Goal: Find specific page/section: Find specific page/section

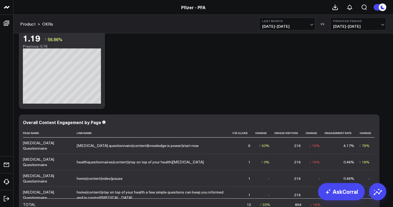
scroll to position [2625, 0]
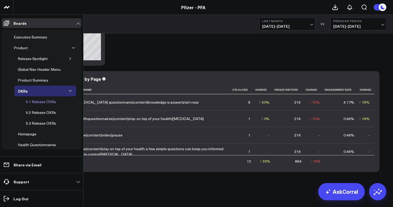
click at [48, 100] on div "5.1 Release OKRs" at bounding box center [41, 102] width 33 height 6
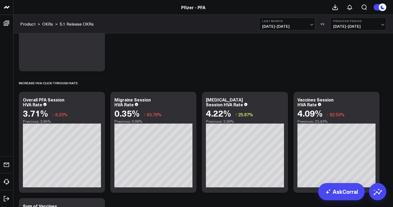
scroll to position [461, 0]
